Goal: Transaction & Acquisition: Purchase product/service

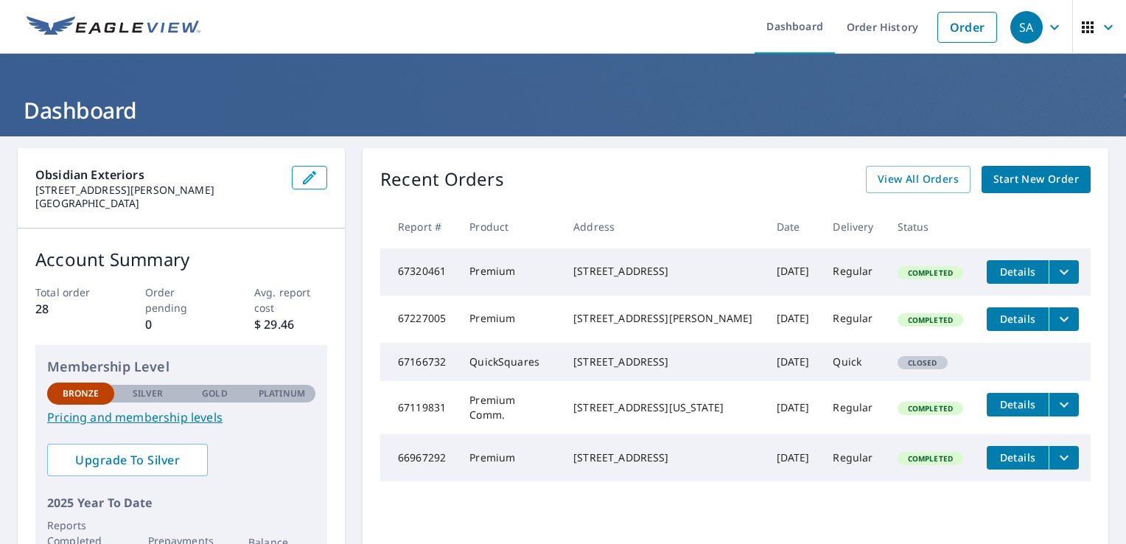
drag, startPoint x: 1021, startPoint y: 179, endPoint x: 1126, endPoint y: 164, distance: 105.7
click at [1021, 179] on span "Start New Order" at bounding box center [1037, 179] width 86 height 18
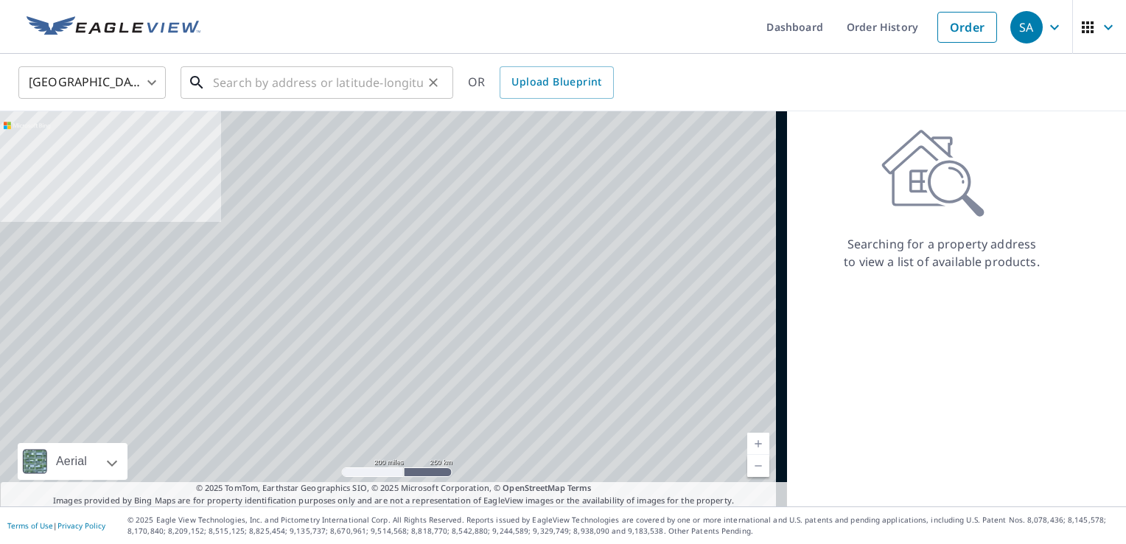
click at [265, 82] on input "text" at bounding box center [318, 82] width 210 height 41
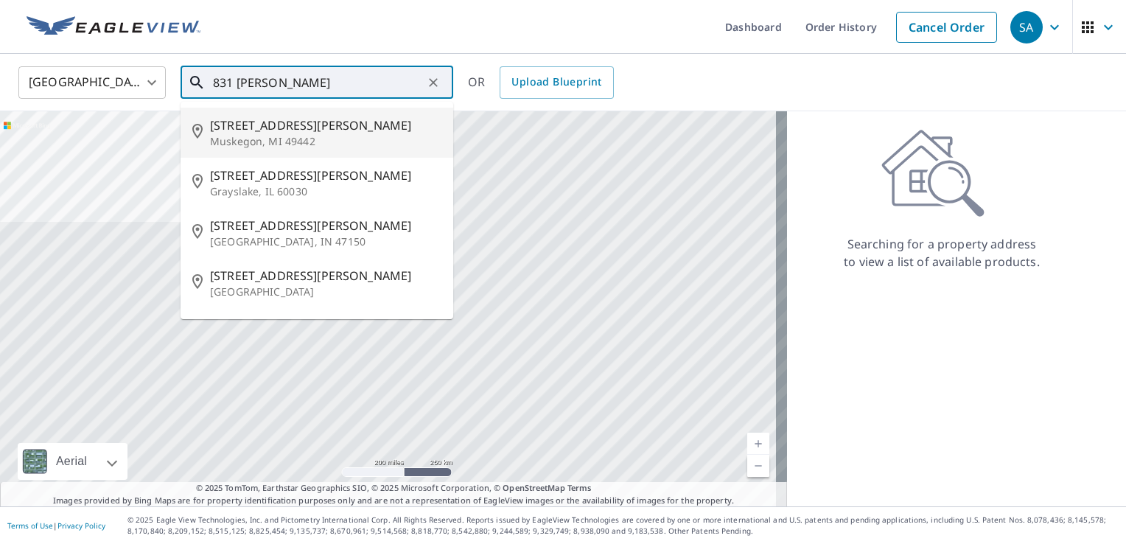
click at [278, 131] on span "[STREET_ADDRESS][PERSON_NAME]" at bounding box center [325, 125] width 231 height 18
type input "[STREET_ADDRESS][PERSON_NAME]"
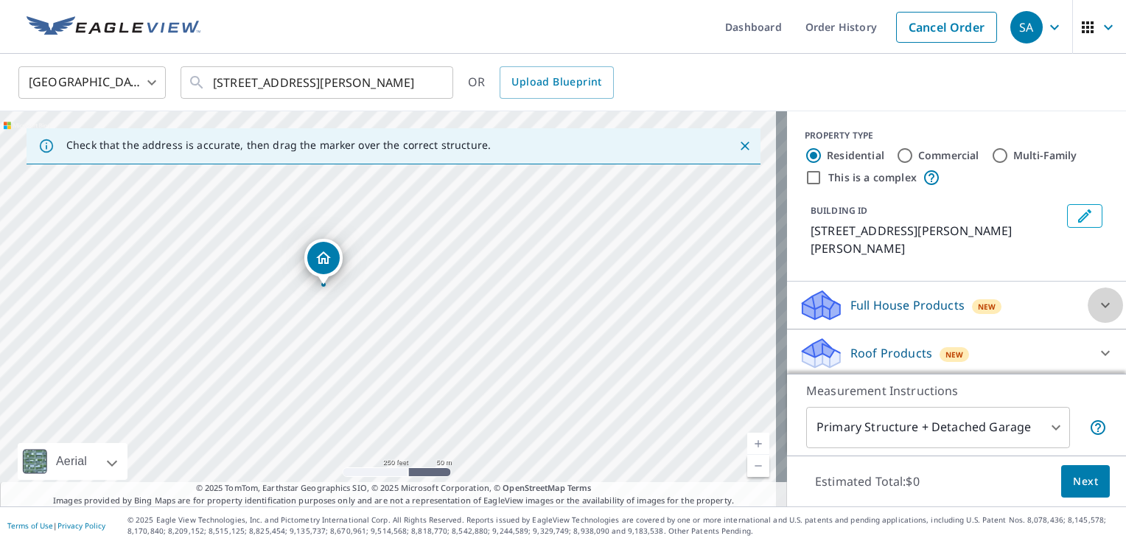
click at [1097, 296] on icon at bounding box center [1106, 305] width 18 height 18
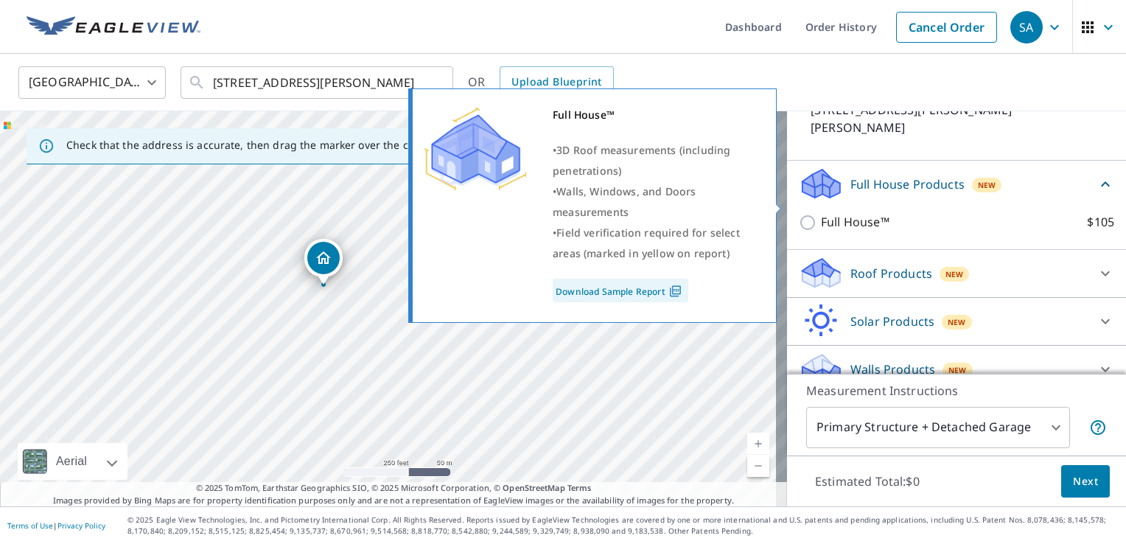
click at [799, 214] on input "Full House™ $105" at bounding box center [810, 223] width 22 height 18
checkbox input "true"
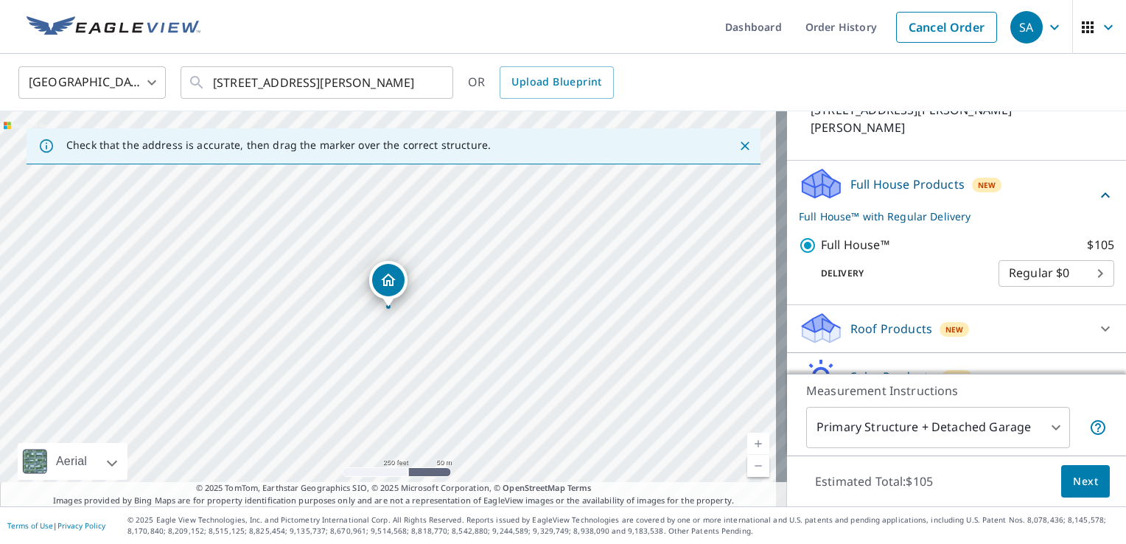
scroll to position [177, 0]
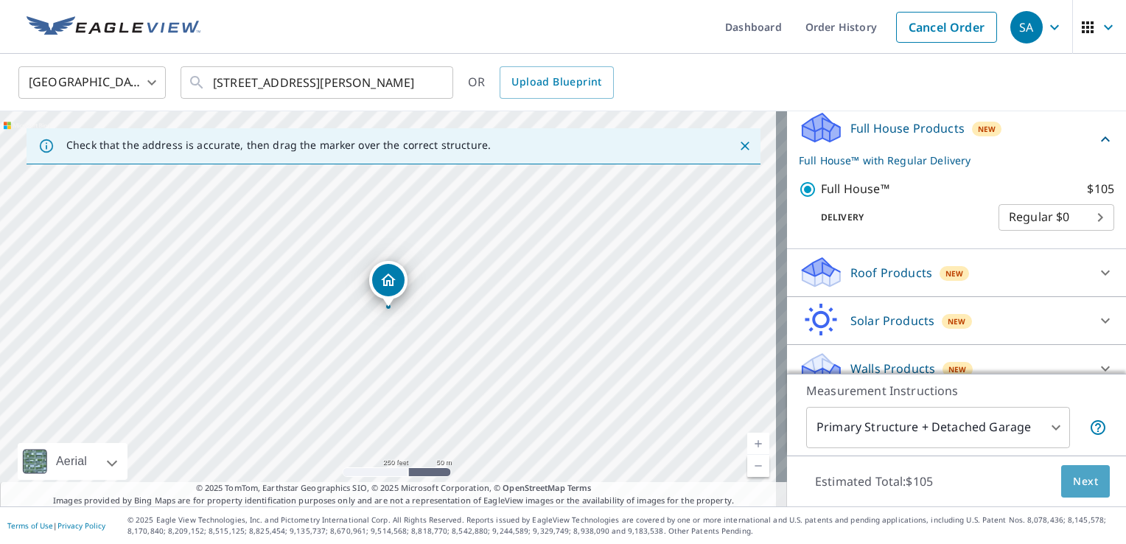
click at [1081, 482] on span "Next" at bounding box center [1085, 481] width 25 height 18
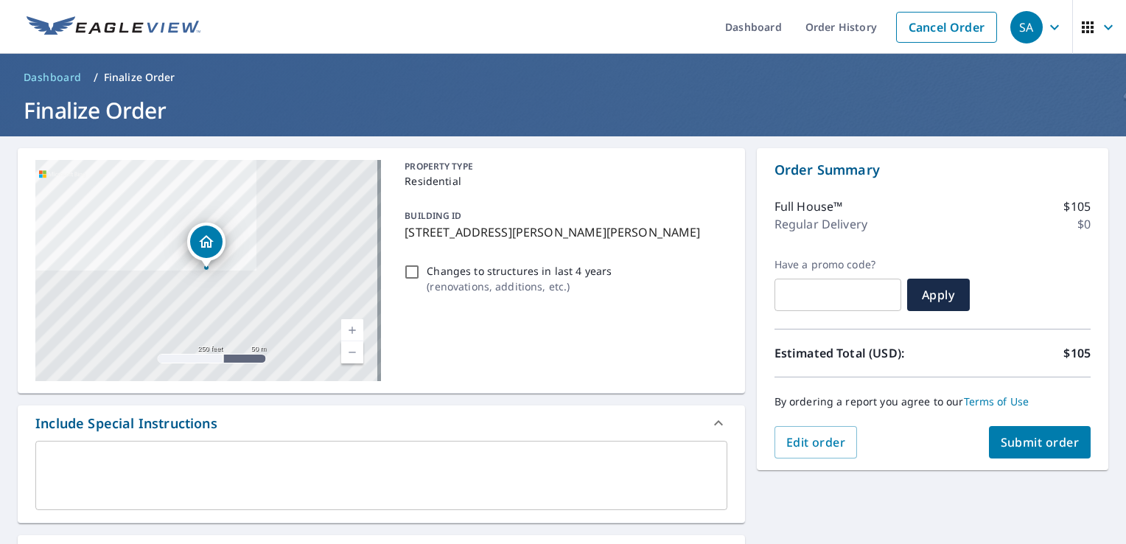
click at [1032, 444] on span "Submit order" at bounding box center [1040, 442] width 79 height 16
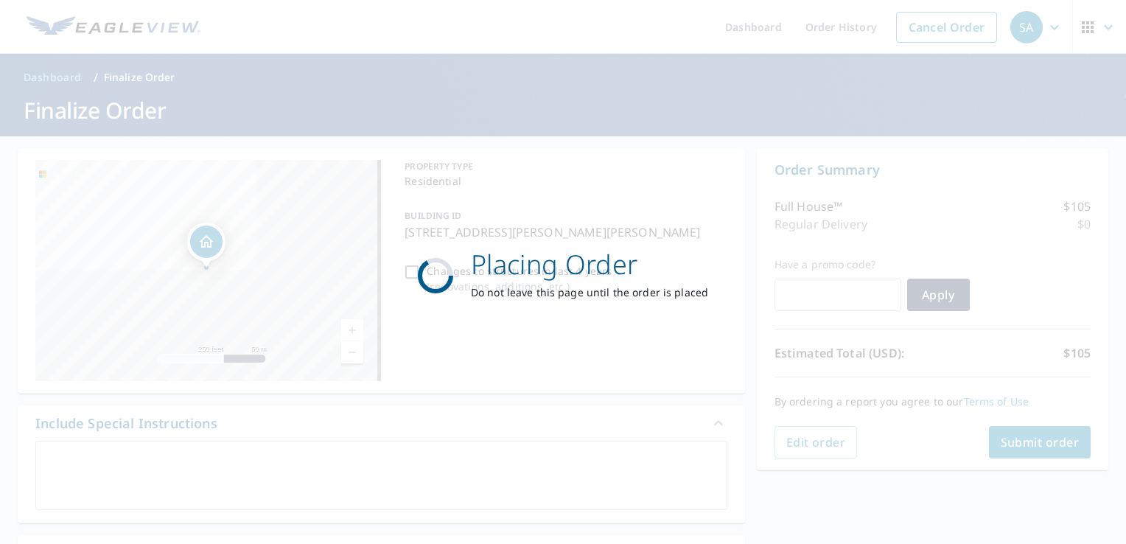
scroll to position [273, 0]
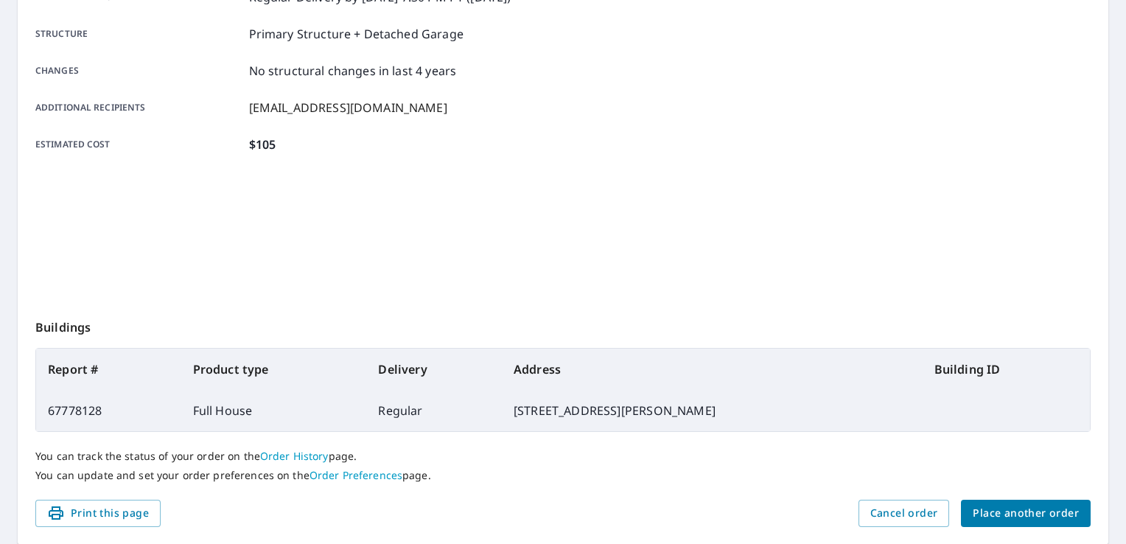
scroll to position [322, 0]
